Goal: Find specific page/section: Find specific page/section

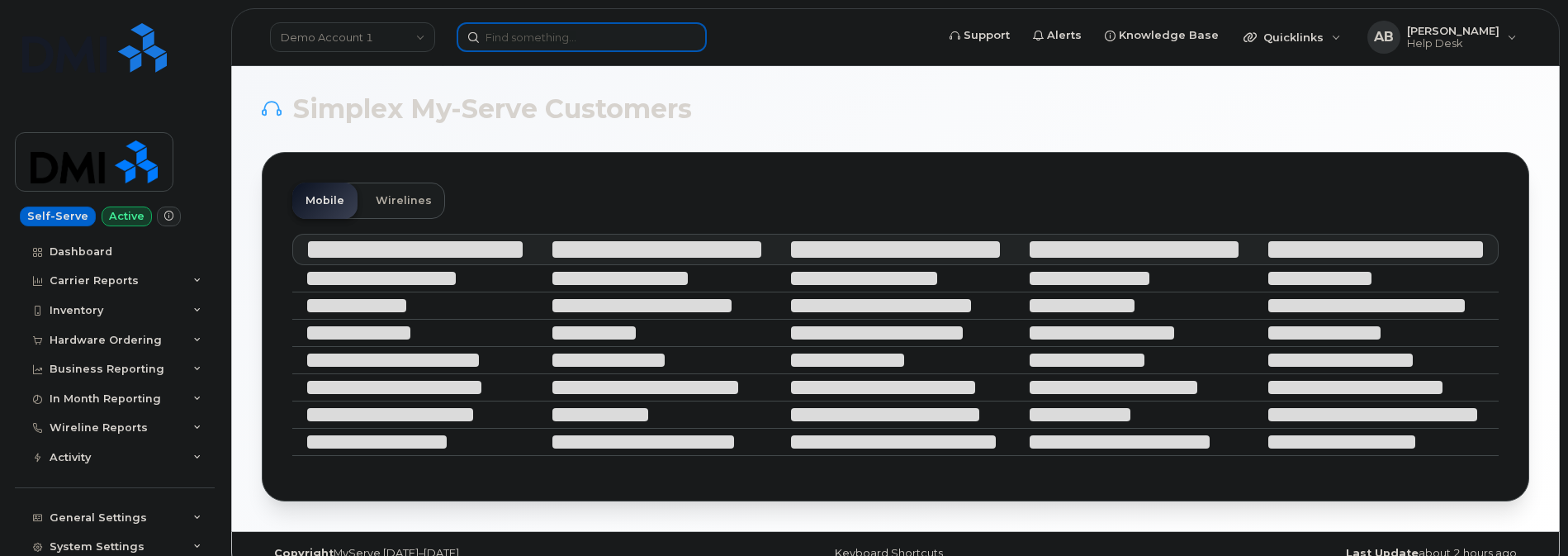
click at [537, 31] on input at bounding box center [582, 38] width 250 height 30
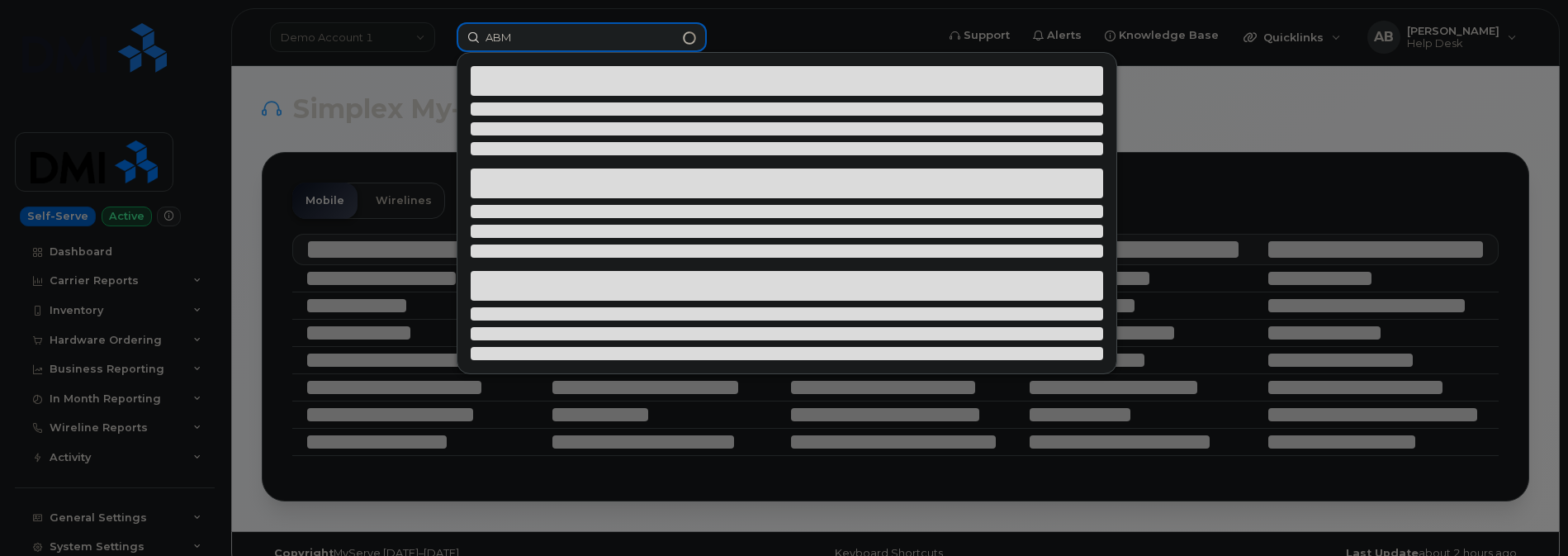
type input "ABM"
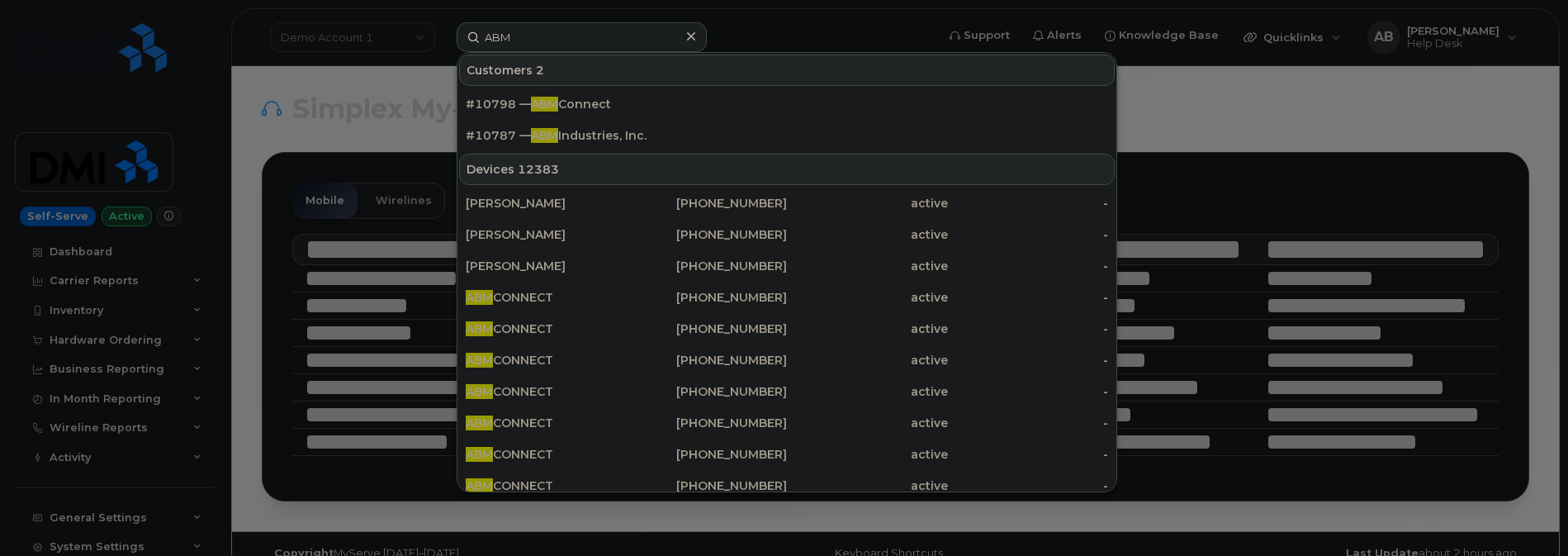
click at [255, 33] on div at bounding box center [784, 278] width 1568 height 556
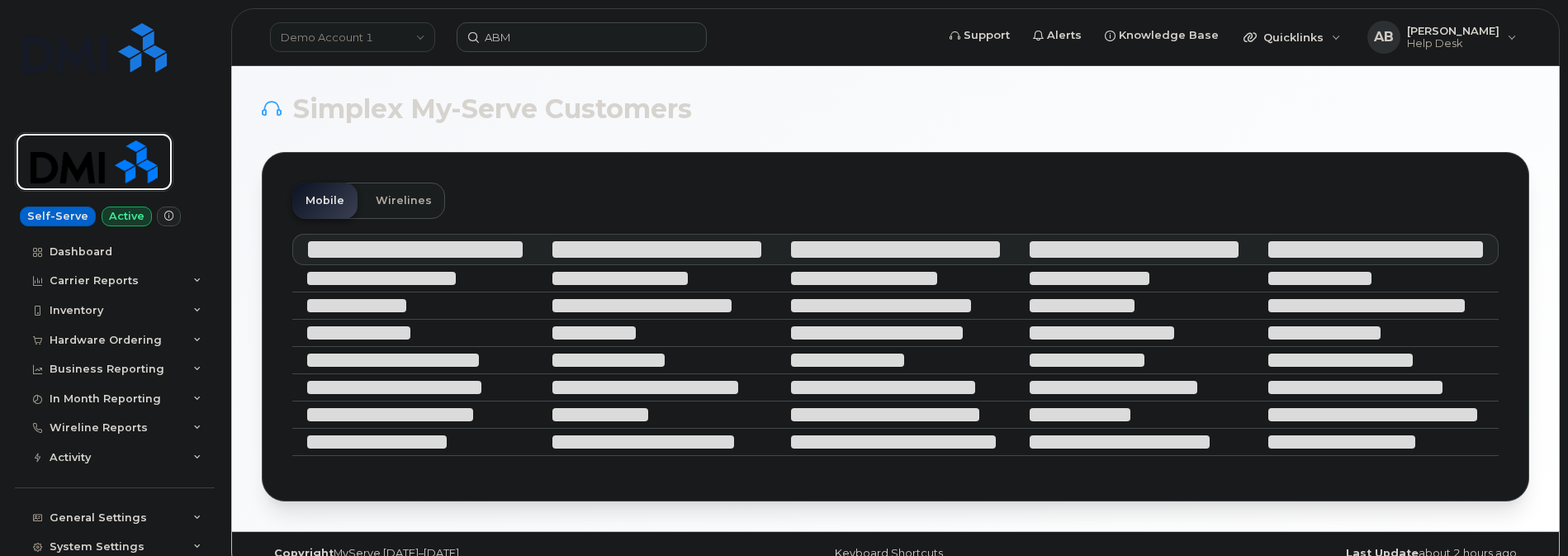
click at [98, 168] on img at bounding box center [95, 162] width 127 height 48
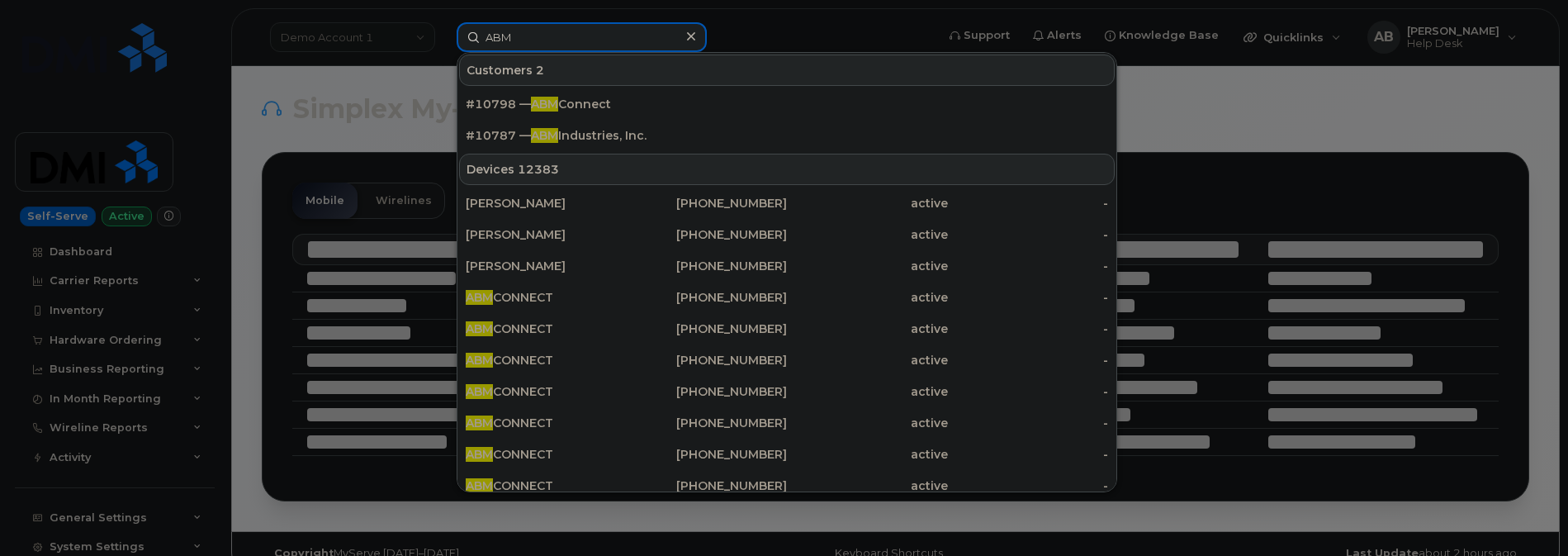
click at [617, 45] on input "ABM" at bounding box center [582, 38] width 250 height 30
click at [395, 40] on div at bounding box center [784, 278] width 1568 height 556
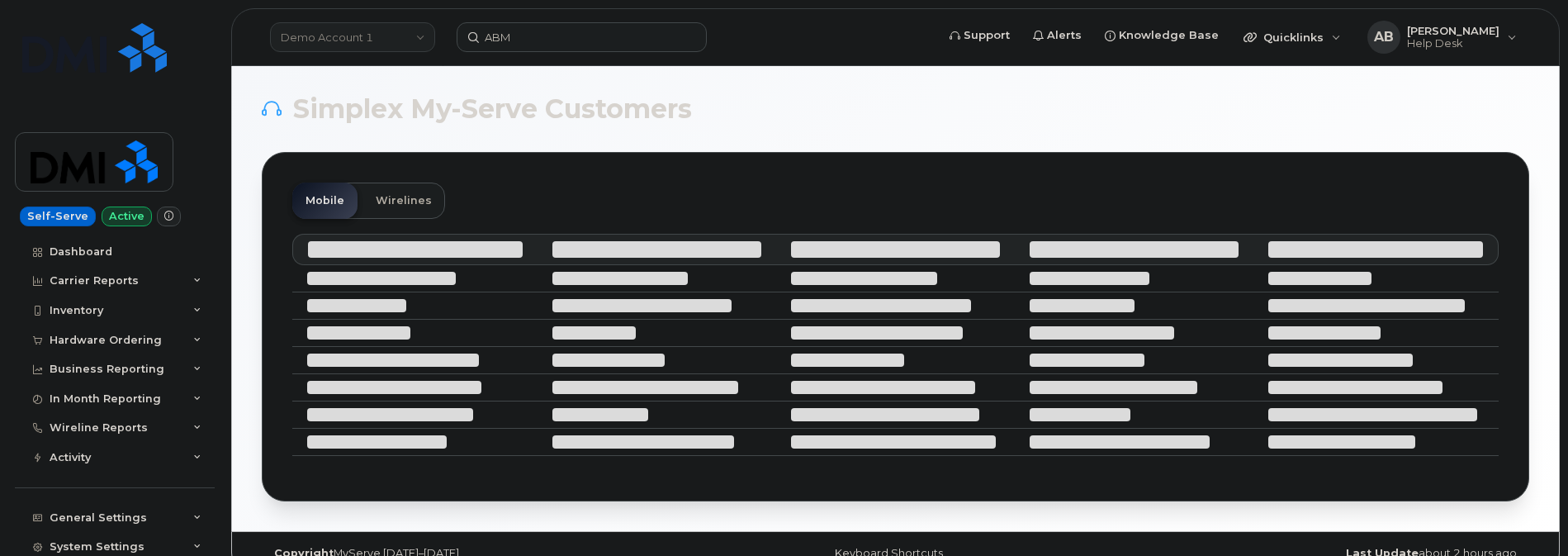
click at [406, 39] on link "Demo Account 1" at bounding box center [352, 38] width 165 height 30
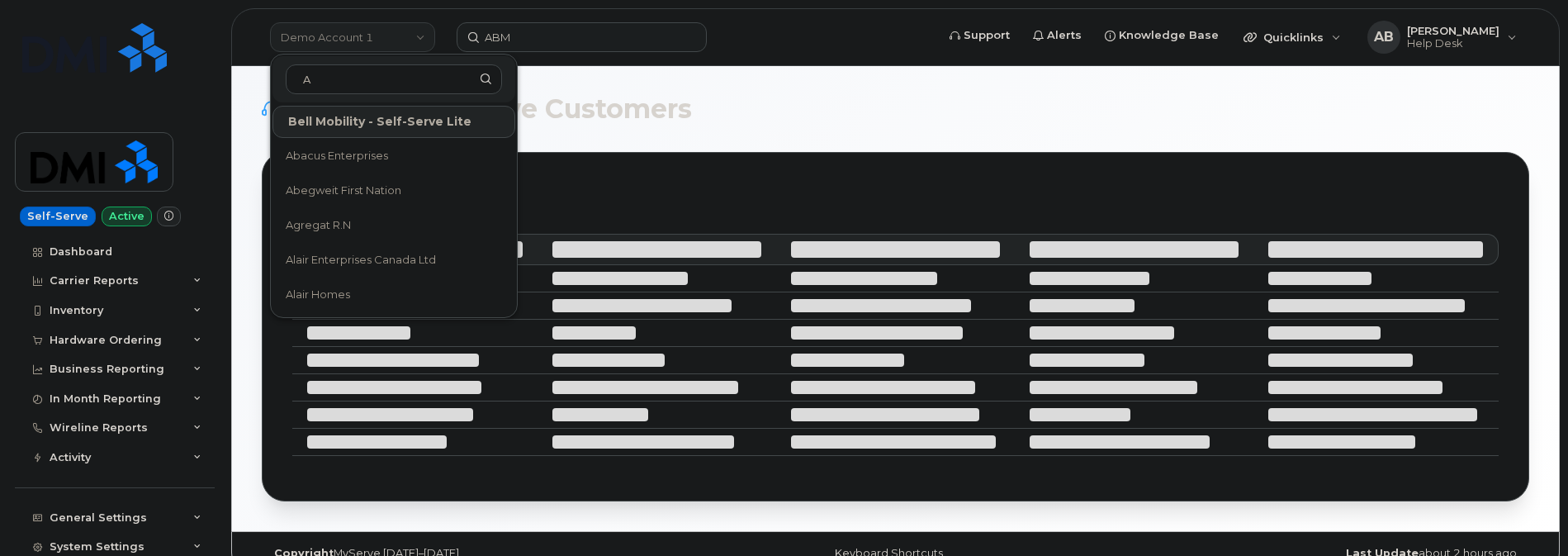
type input "A"
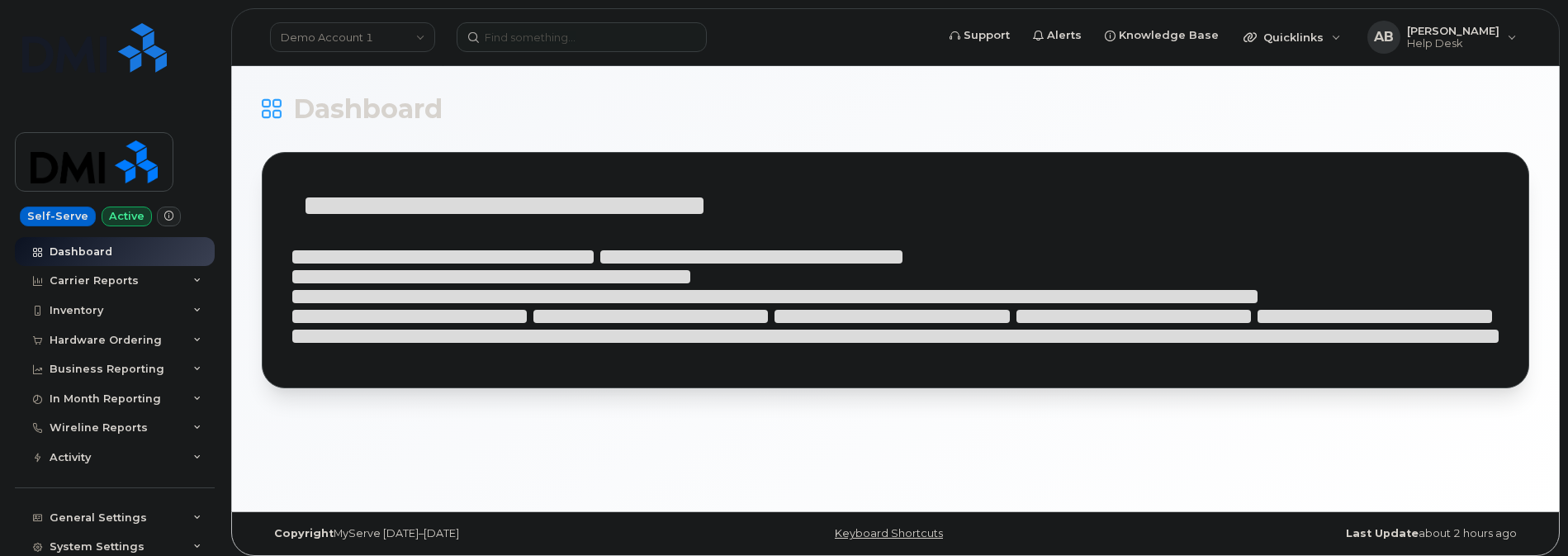
click at [406, 39] on link "Demo Account 1" at bounding box center [352, 38] width 165 height 30
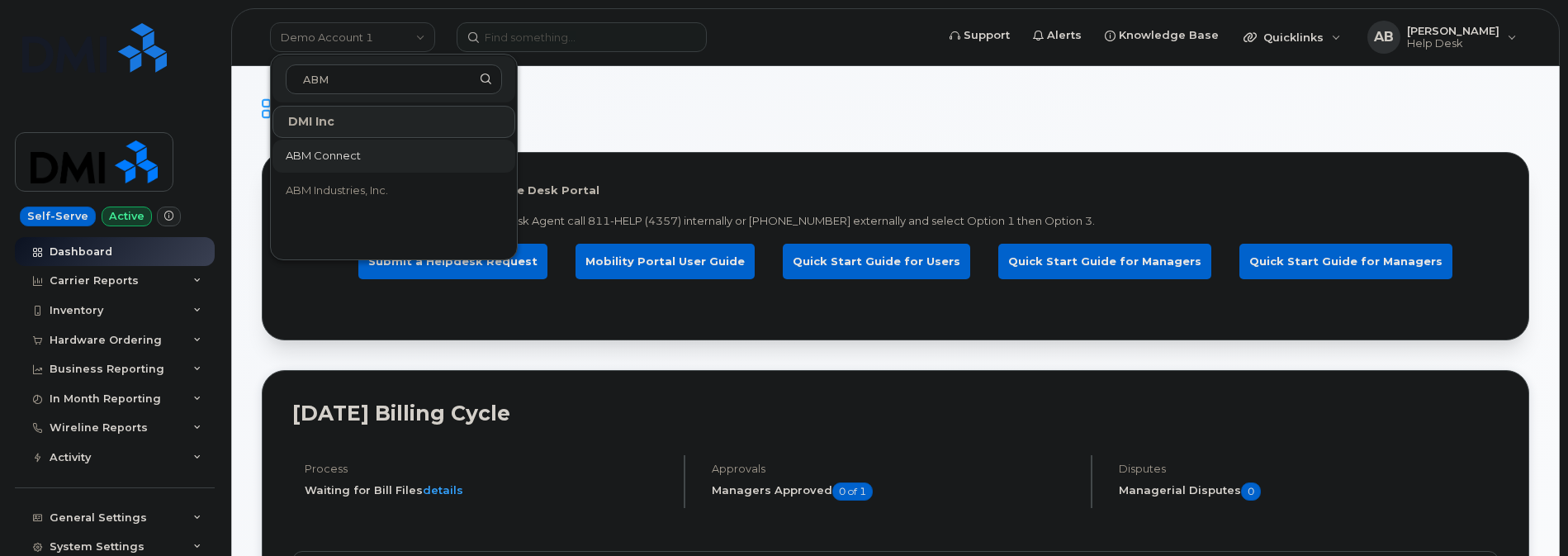
type input "ABM"
click at [362, 163] on link "ABM Connect" at bounding box center [394, 156] width 243 height 33
